Goal: Task Accomplishment & Management: Use online tool/utility

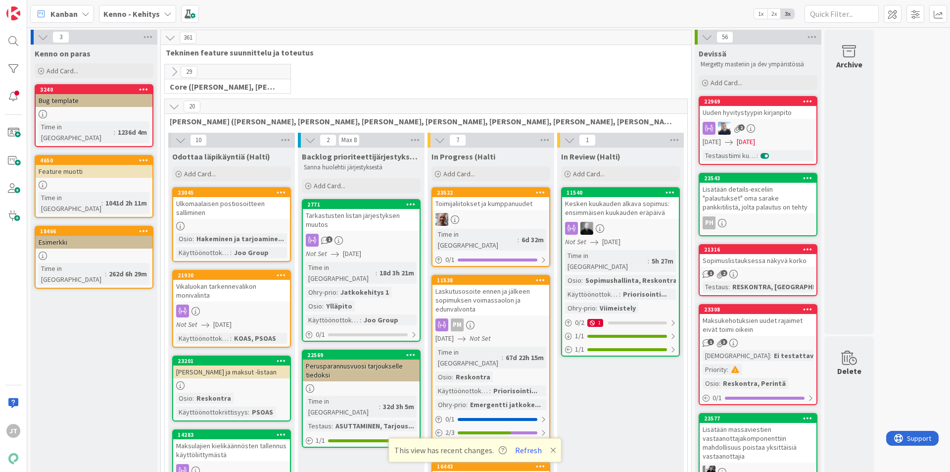
click at [124, 18] on b "Kenno - Kehitys" at bounding box center [131, 14] width 56 height 10
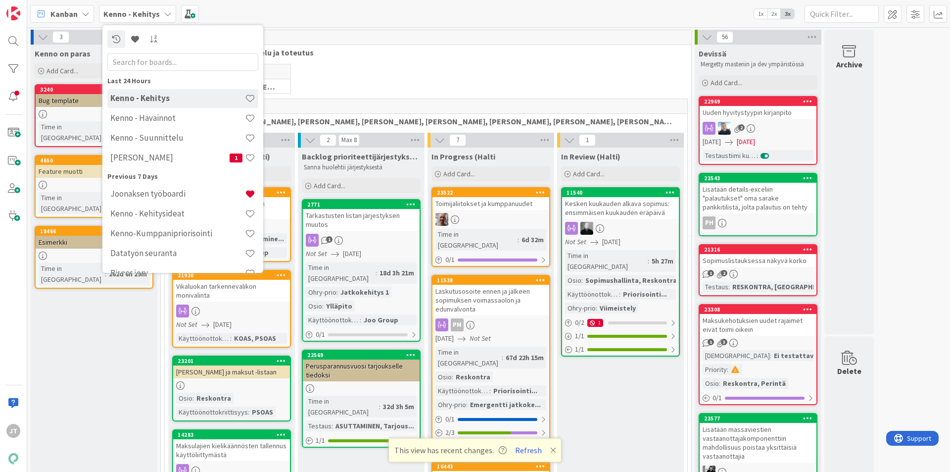
click at [153, 163] on div "[PERSON_NAME] 1" at bounding box center [182, 158] width 151 height 19
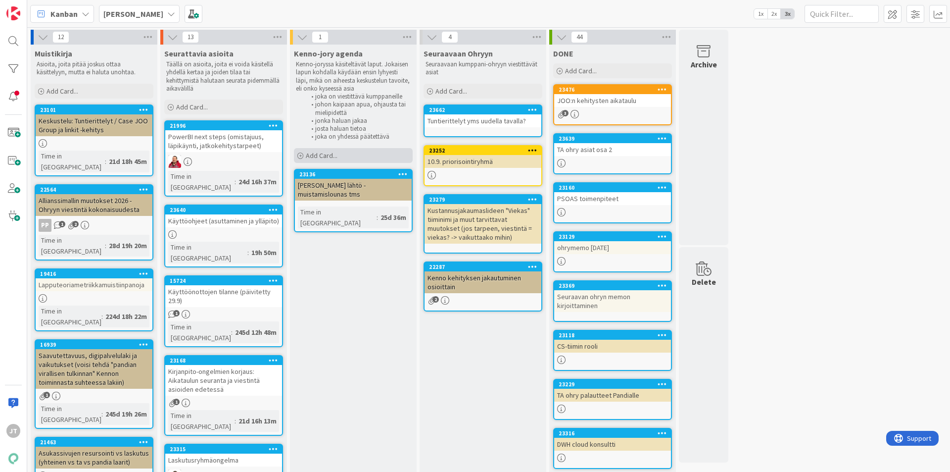
click at [344, 154] on div "Add Card..." at bounding box center [353, 155] width 119 height 15
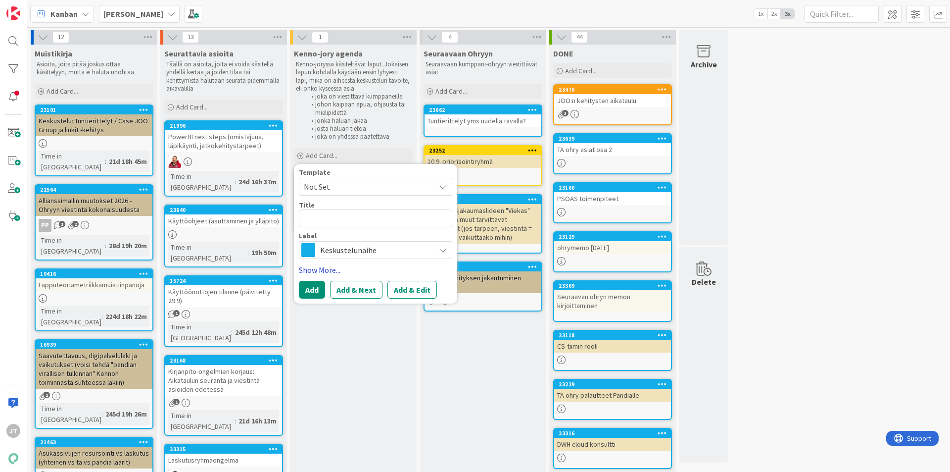
type textarea "x"
type textarea "K"
type textarea "x"
type textarea "Ke"
type textarea "x"
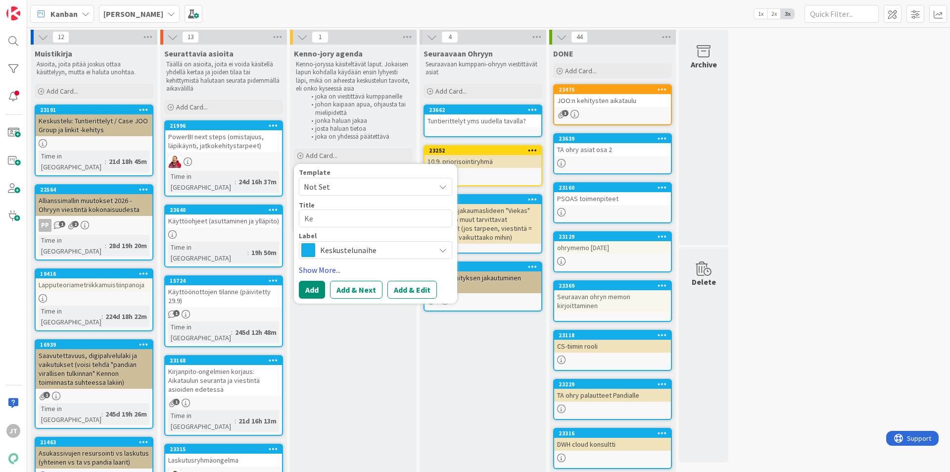
type textarea "[PERSON_NAME]"
type textarea "x"
type textarea "Kenn"
type textarea "x"
type textarea "Kenno"
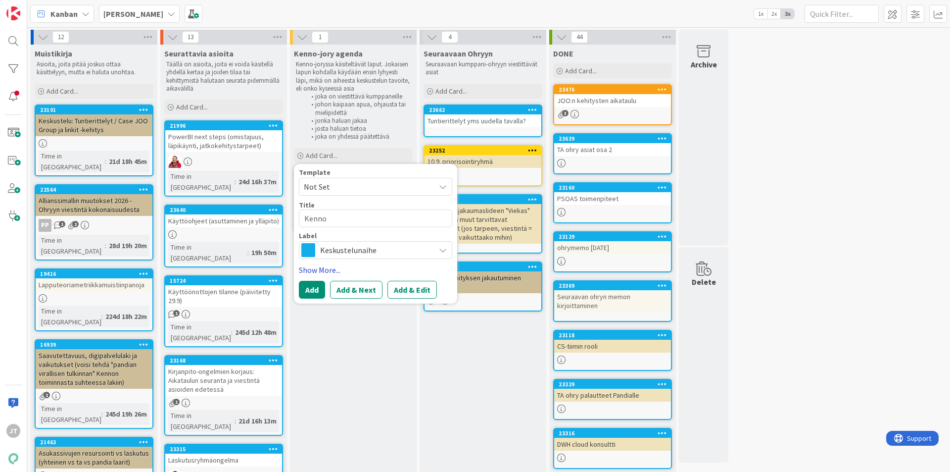
type textarea "x"
type textarea "Kennon"
type textarea "x"
type textarea "Kennon"
type textarea "x"
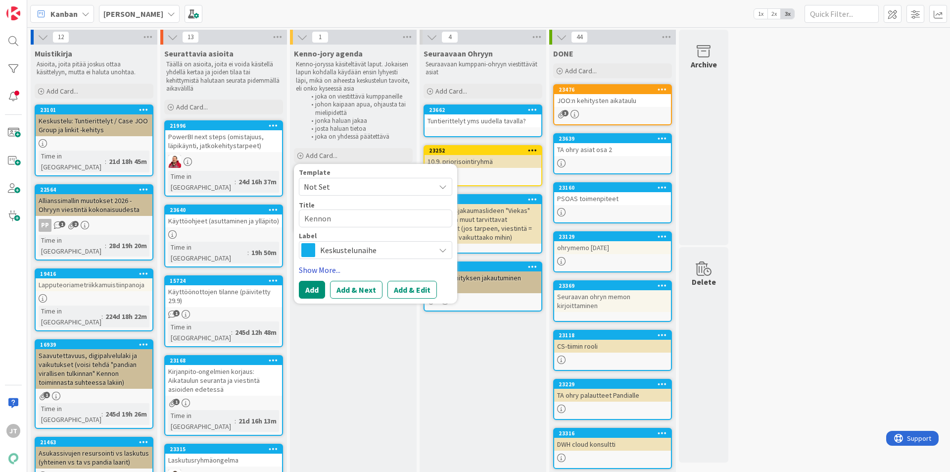
type textarea "Kennon d"
type textarea "x"
type textarea "Kennon de"
type textarea "x"
type textarea "Kennon dem"
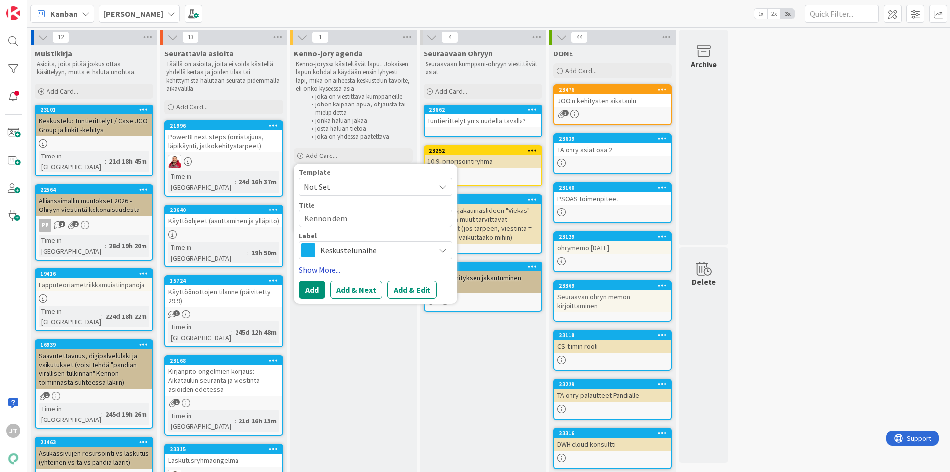
type textarea "x"
type textarea "Kennon de"
type textarea "x"
type textarea "Kennon dem"
type textarea "x"
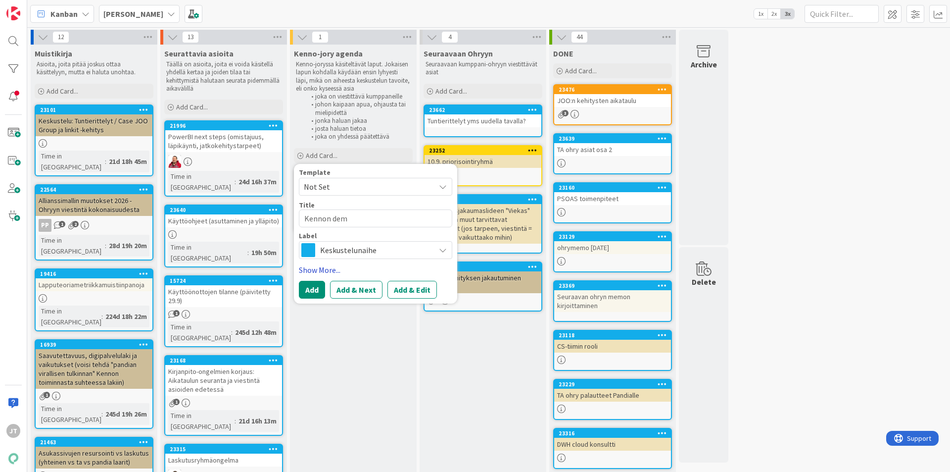
type textarea "Kennon demo"
type textarea "x"
type textarea "Kennon demo"
type textarea "x"
type textarea "Kennon demo -"
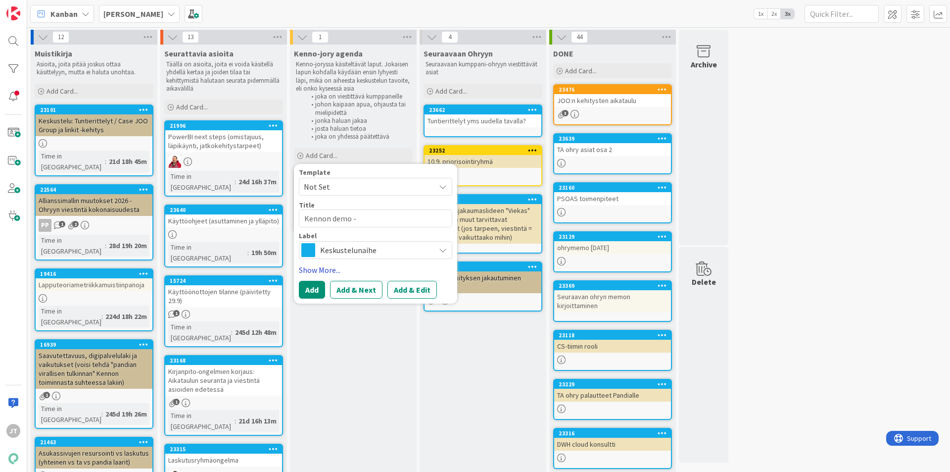
type textarea "x"
type textarea "Kennon demo -"
type textarea "x"
type textarea "Kennon demo - a"
type textarea "x"
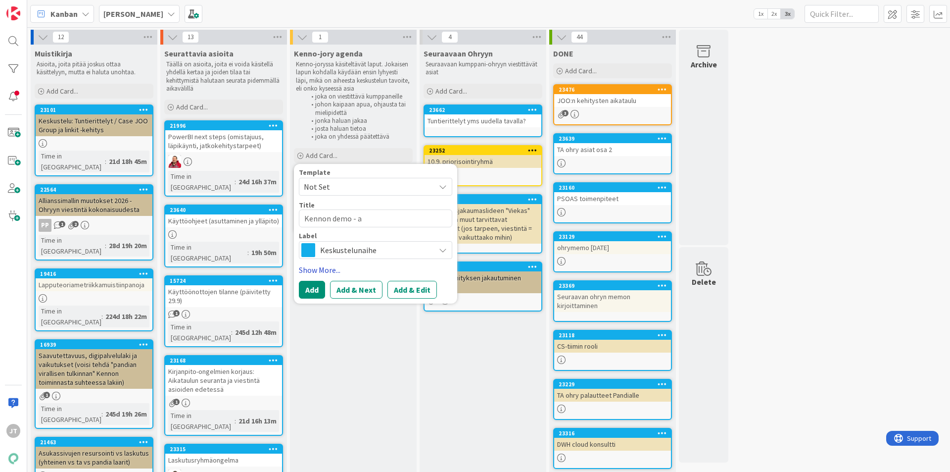
type textarea "Kennon demo - av"
type textarea "x"
type textarea "Kennon demo - avt"
type textarea "x"
type textarea "Kennon demo - avta"
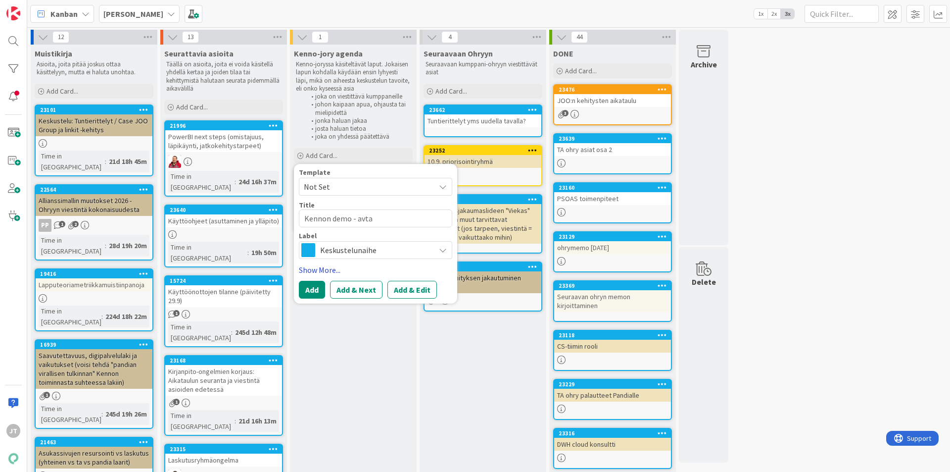
type textarea "x"
type textarea "Kennon demo - avtaa"
type textarea "x"
type textarea "Kennon demo - avta"
type textarea "x"
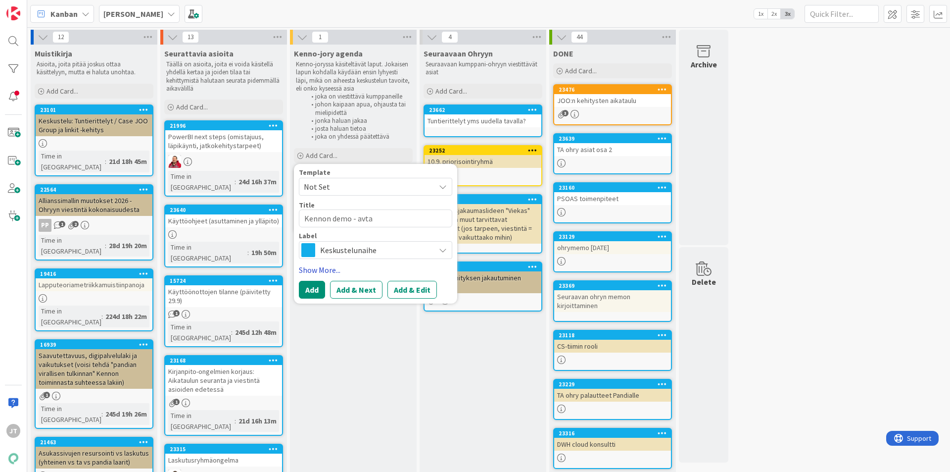
type textarea "Kennon demo - avt"
type textarea "x"
type textarea "Kennon demo - ava"
type textarea "x"
type textarea "Kennon demo - avat"
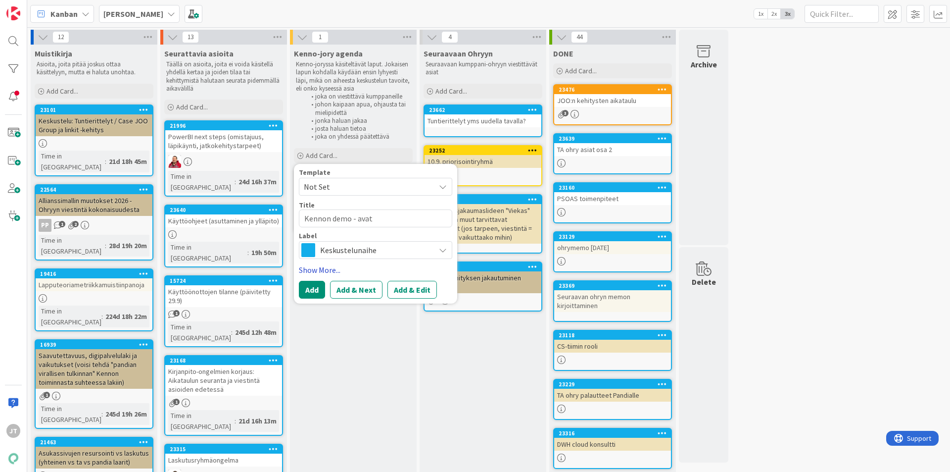
type textarea "x"
type textarea "Kennon demo - avata"
type textarea "x"
type textarea "Kennon demo - avataa"
type textarea "x"
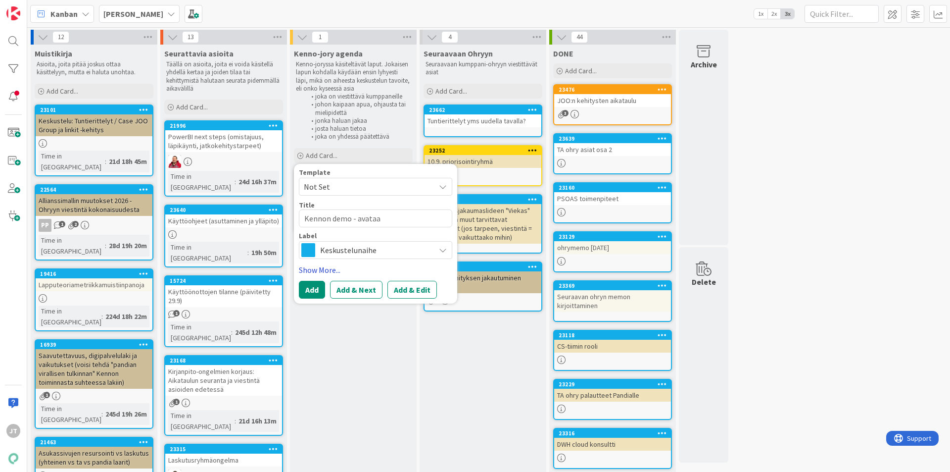
type textarea "Kennon demo - avataan"
type textarea "x"
type textarea "Kennon demo - avataank"
type textarea "x"
type textarea "Kennon demo - avataanko"
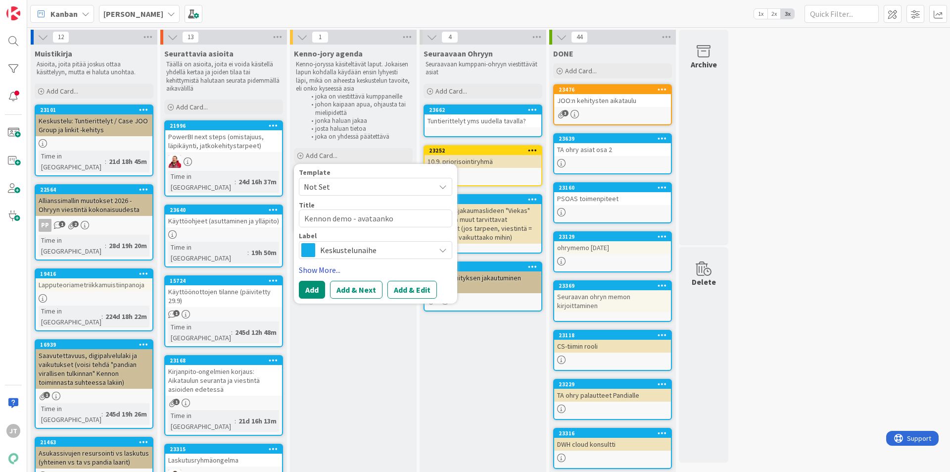
type textarea "x"
type textarea "Kennon demo - avataanko"
type textarea "x"
type textarea "Kennon demo - avataanko k"
type textarea "x"
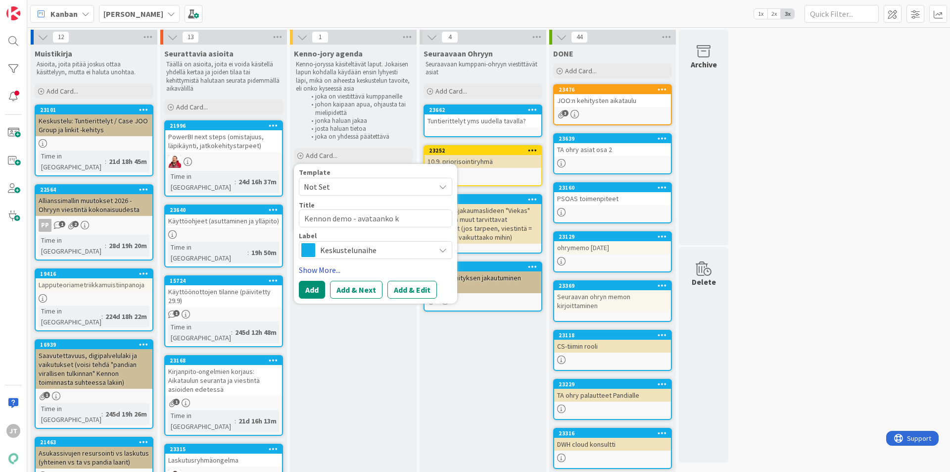
type textarea "Kennon demo - avataanko ka"
type textarea "x"
type textarea "Kennon demo - avataanko kai"
type textarea "x"
type textarea "Kennon demo - avataanko kaik"
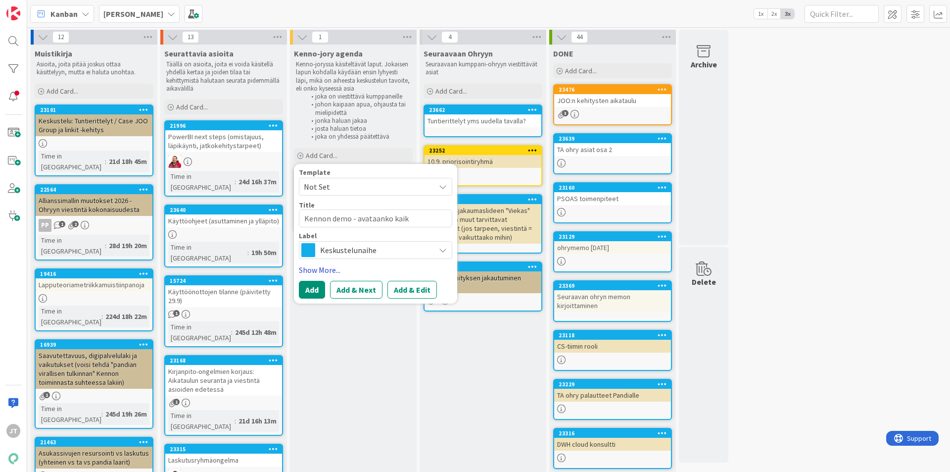
type textarea "x"
type textarea "Kennon demo - avataanko kaiki"
type textarea "x"
type textarea "Kennon demo - avataanko kaikil"
type textarea "x"
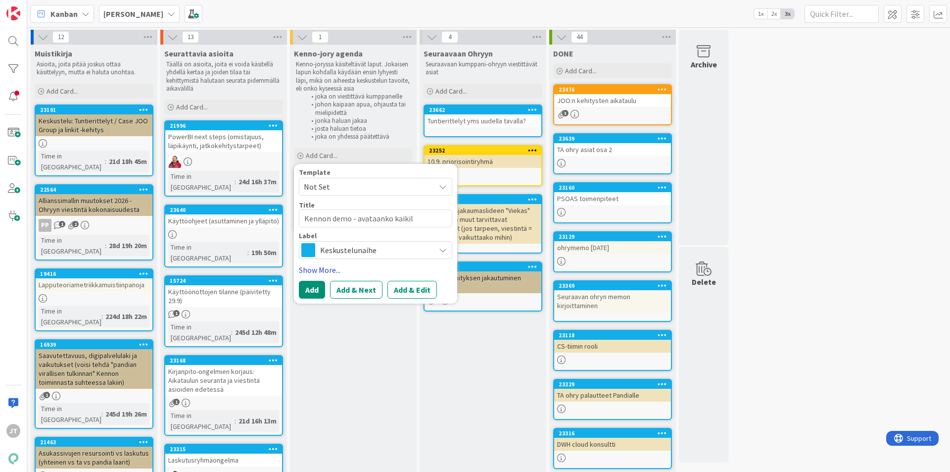
type textarea "Kennon demo - avataanko kaikill"
type textarea "x"
type textarea "Kennon demo - avataanko kaikille"
type textarea "x"
type textarea "Kennon demo - avataanko kaikille"
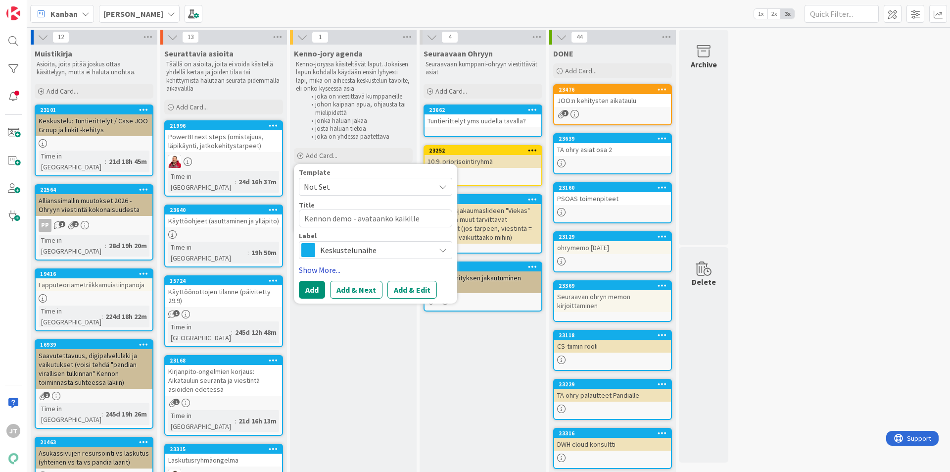
type textarea "x"
type textarea "Kennon demo - avataanko kaikille a"
type textarea "x"
type textarea "Kennon demo - avataanko kaikille as"
type textarea "x"
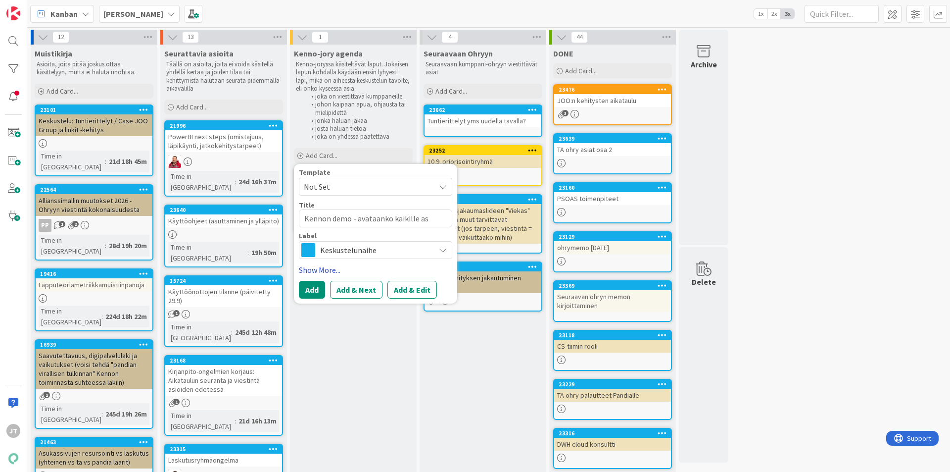
type textarea "Kennon demo - avataanko kaikille asi"
type textarea "x"
type textarea "Kennon demo - avataanko kaikille asia"
type textarea "x"
type textarea "Kennon demo - avataanko kaikille asiak"
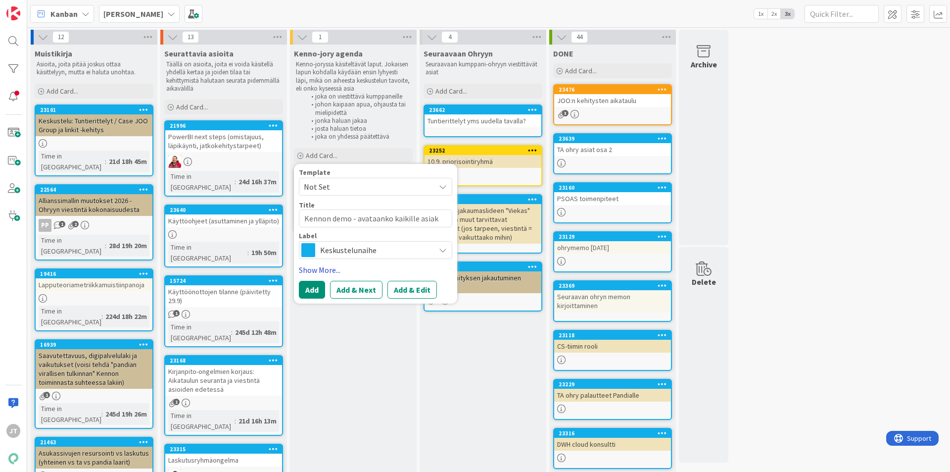
type textarea "x"
type textarea "Kennon demo - avataanko kaikille asiakk"
type textarea "x"
type textarea "Kennon demo - avataanko kaikille asiakka"
type textarea "x"
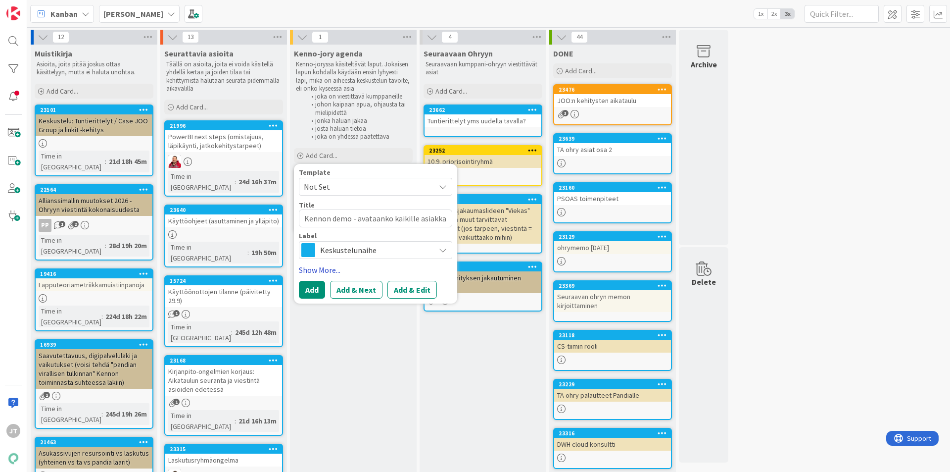
type textarea "Kennon demo - avataanko kaikille asiakkai"
type textarea "x"
type textarea "Kennon demo - avataanko kaikille asiakkail"
type textarea "x"
type textarea "Kennon demo - avataanko kaikille asiakkaille"
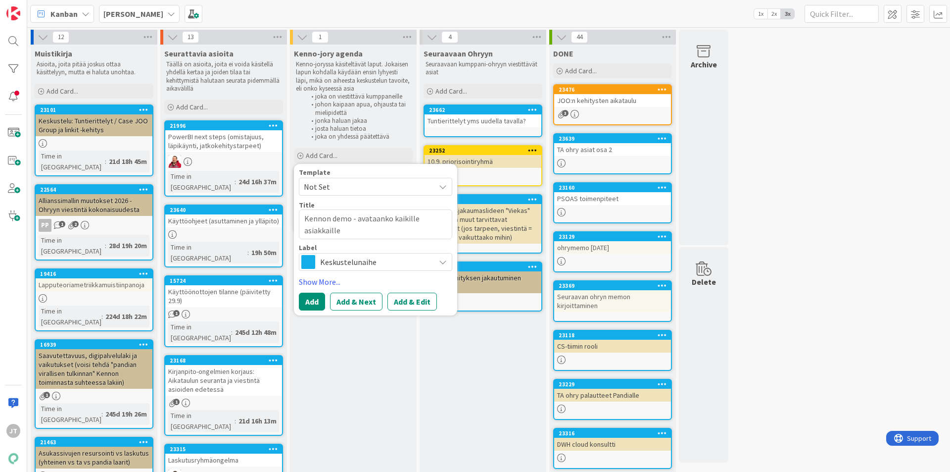
type textarea "x"
type textarea "Kennon demo - avataanko kaikille asiakkaille?"
click at [421, 298] on button "Add & Edit" at bounding box center [413, 302] width 50 height 18
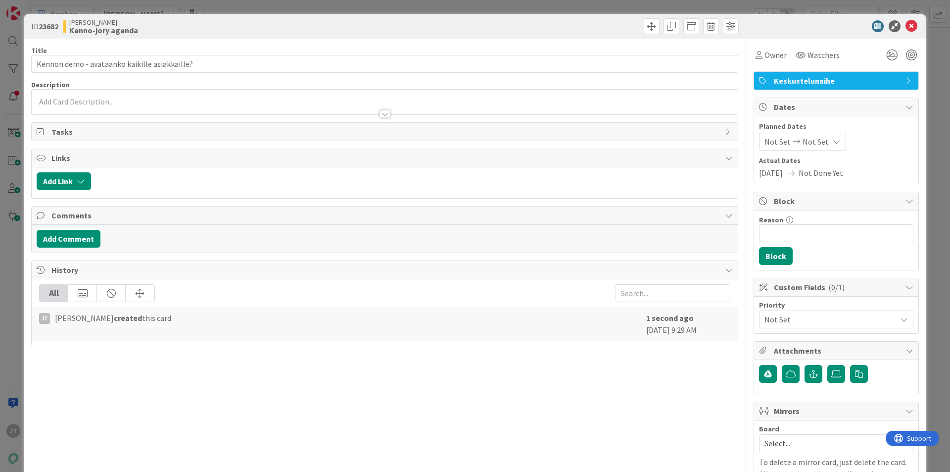
click at [175, 103] on p at bounding box center [385, 101] width 696 height 11
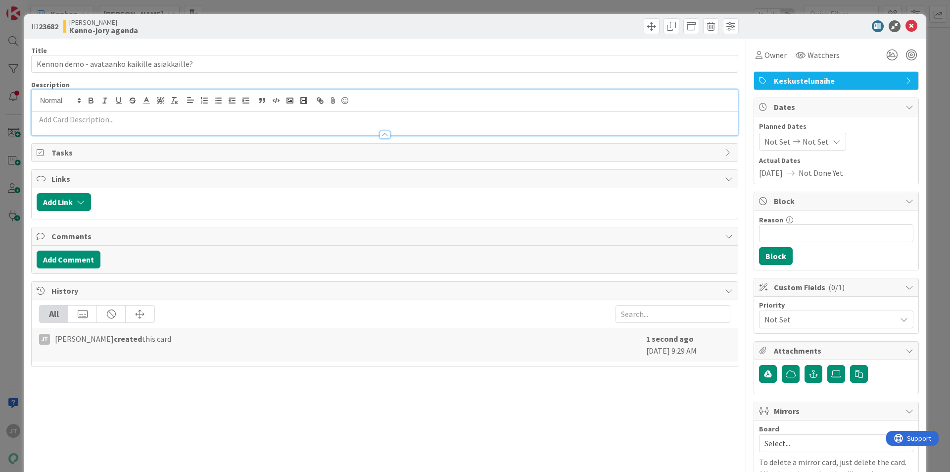
click at [152, 115] on p at bounding box center [385, 119] width 696 height 11
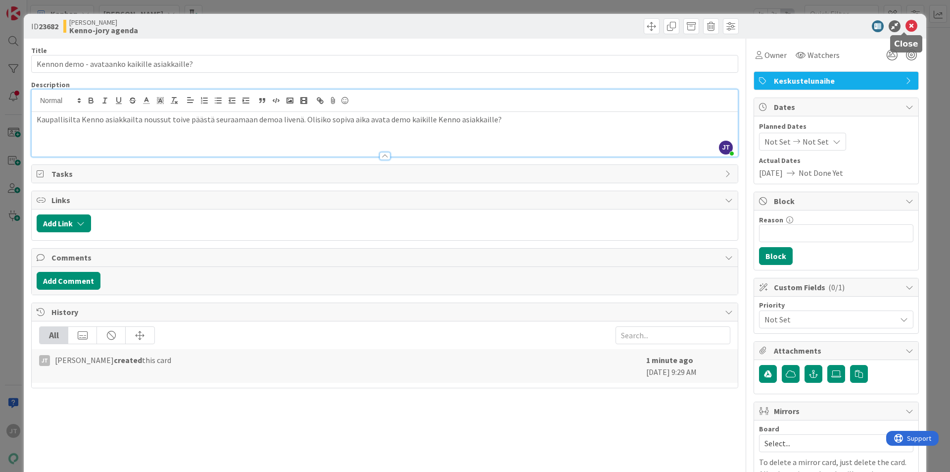
click at [906, 24] on icon at bounding box center [912, 26] width 12 height 12
